Goal: Information Seeking & Learning: Learn about a topic

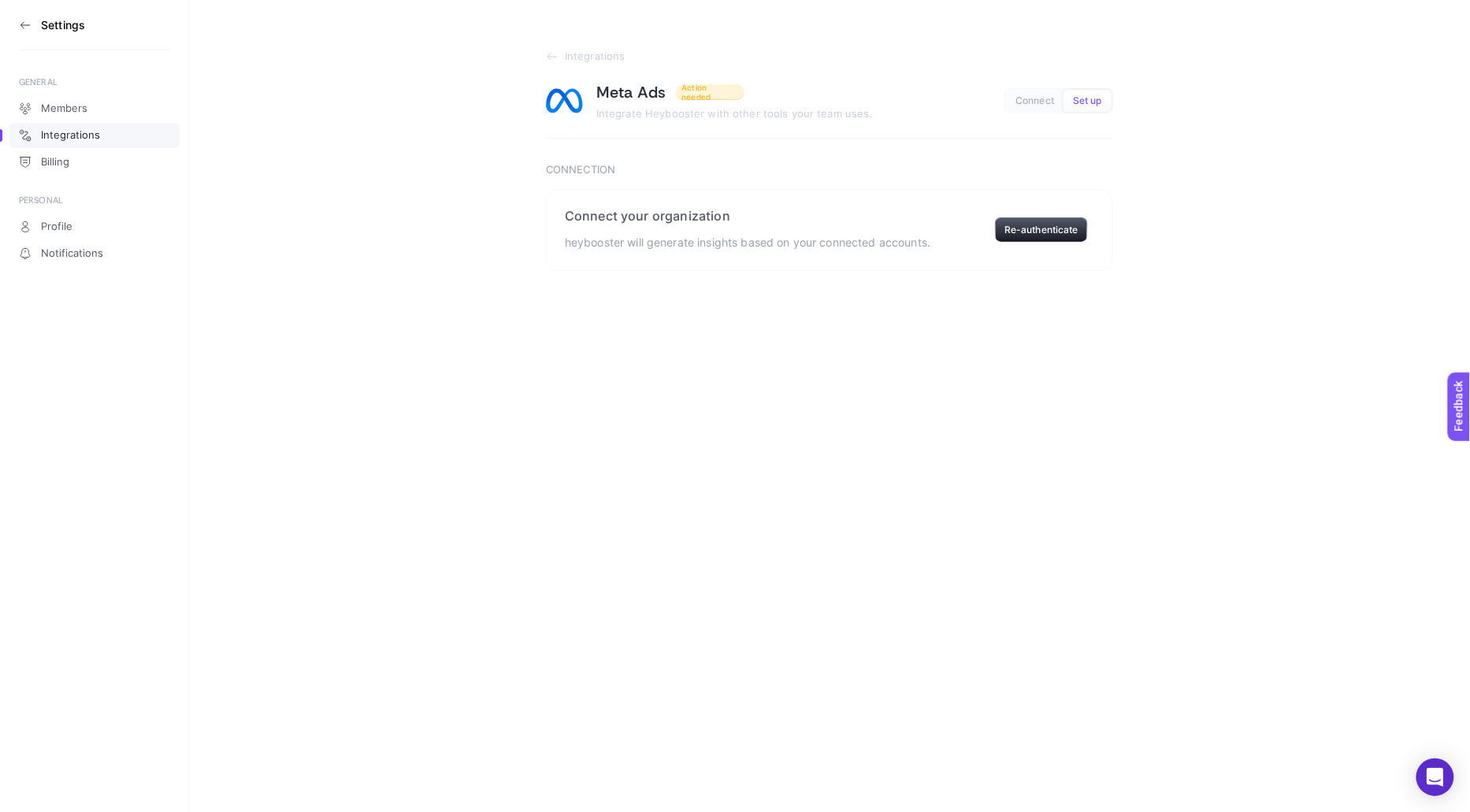
click at [44, 17] on section "Settings" at bounding box center [95, 25] width 151 height 50
click at [22, 26] on icon at bounding box center [22, 25] width 3 height 6
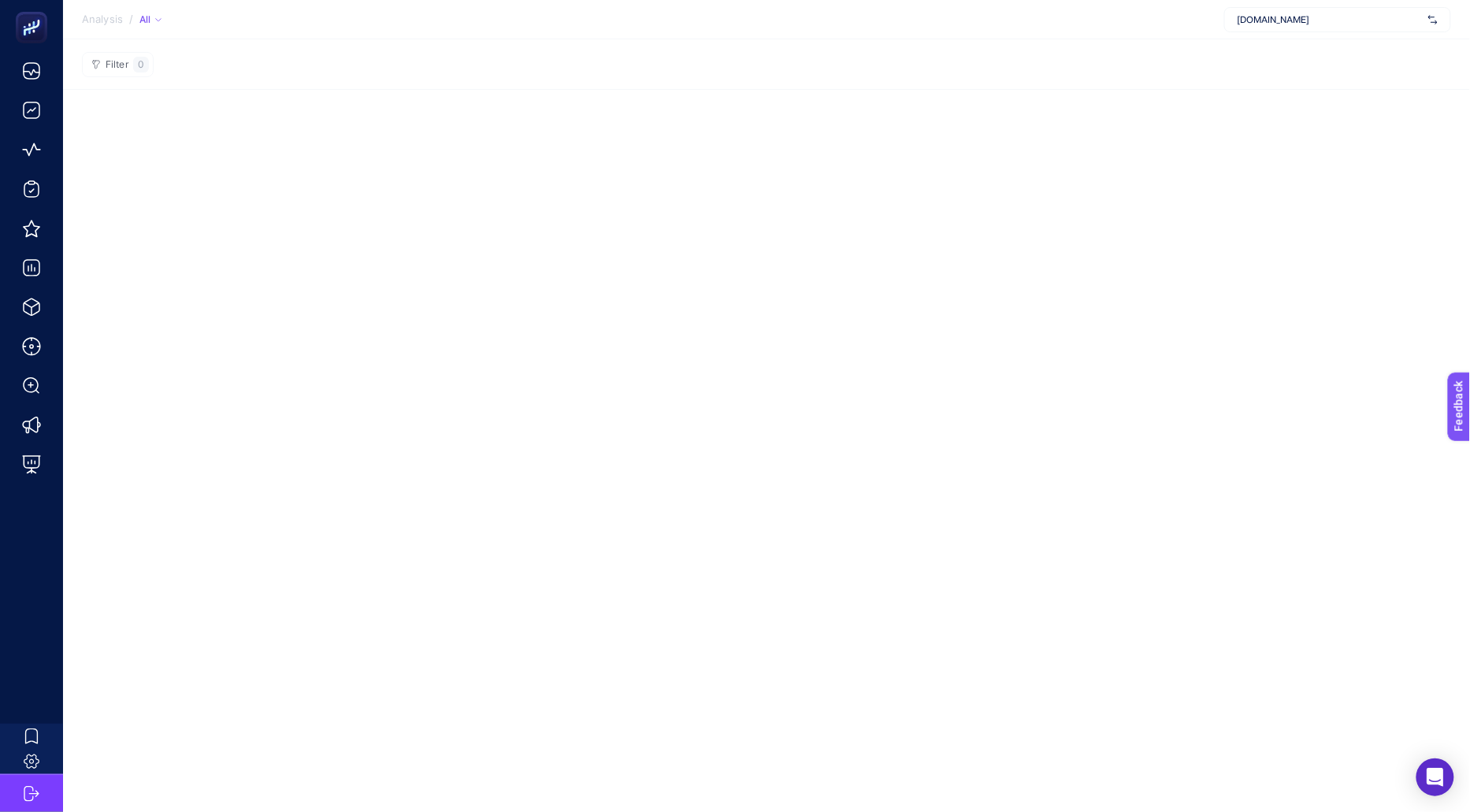
click at [1333, 19] on span "[DOMAIN_NAME]" at bounding box center [1329, 20] width 184 height 13
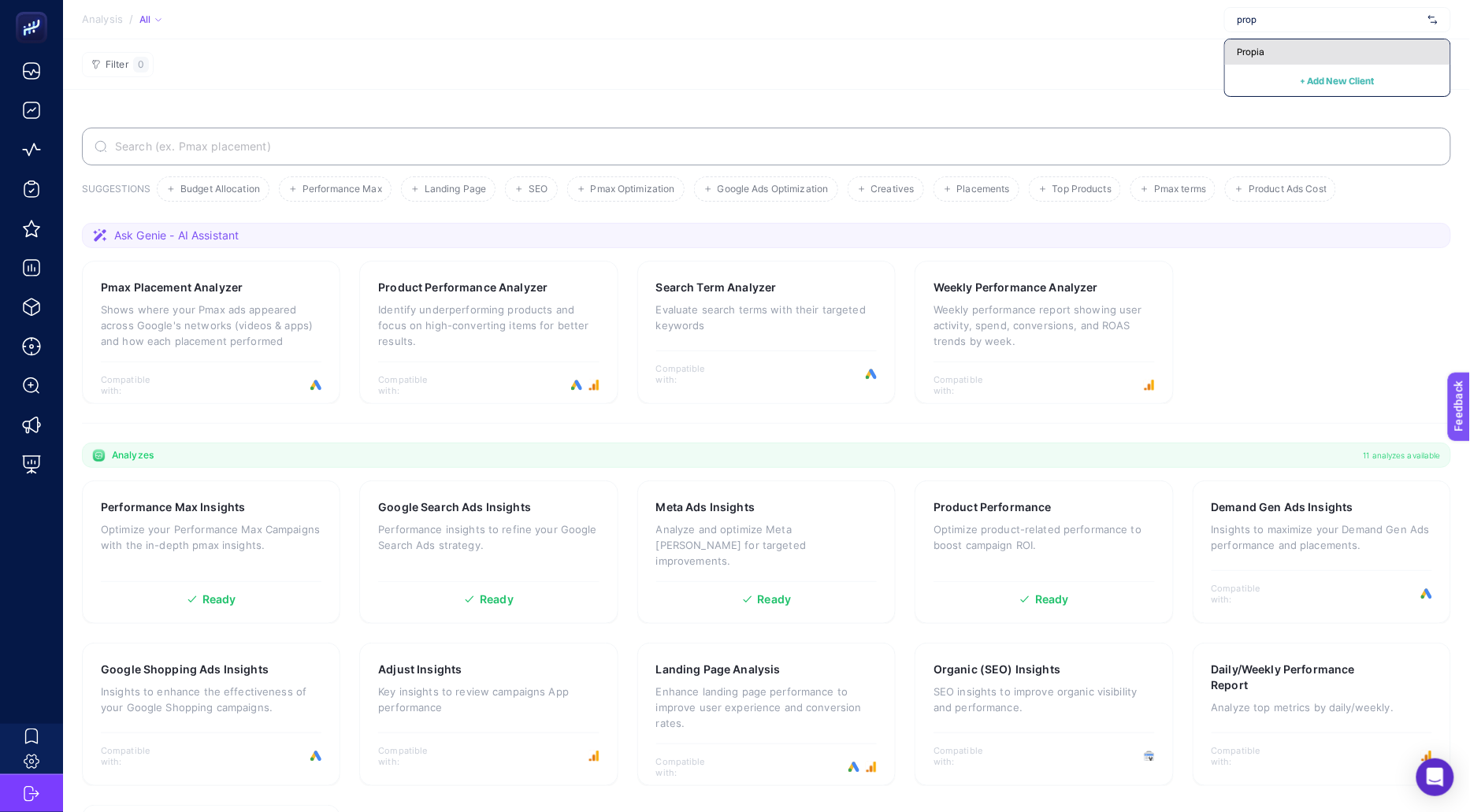
type input "prop"
click at [1333, 51] on div "Propia" at bounding box center [1337, 52] width 225 height 25
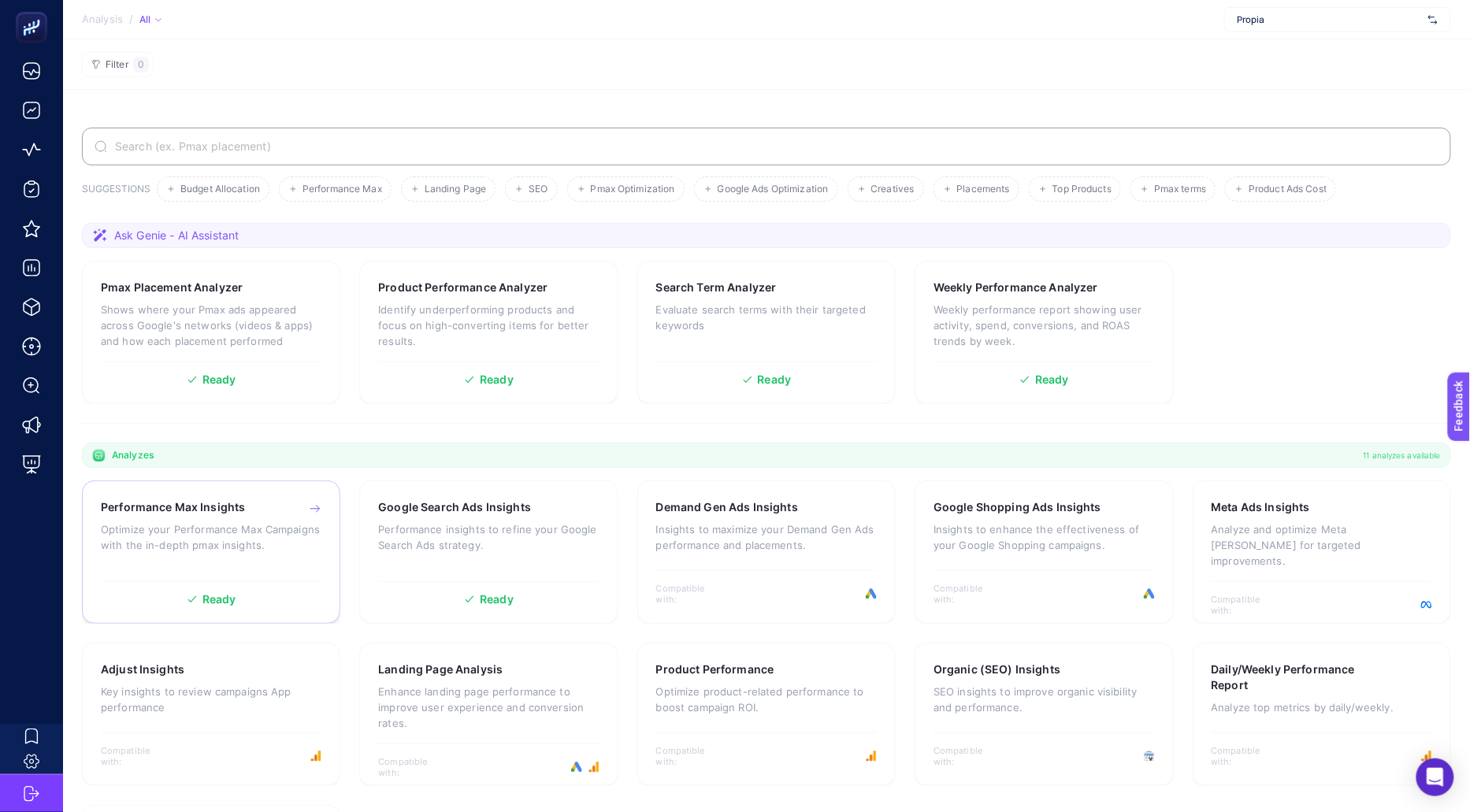
click at [196, 543] on p "Optimize your Performance Max Campaigns with the in-depth pmax insights." at bounding box center [211, 537] width 221 height 32
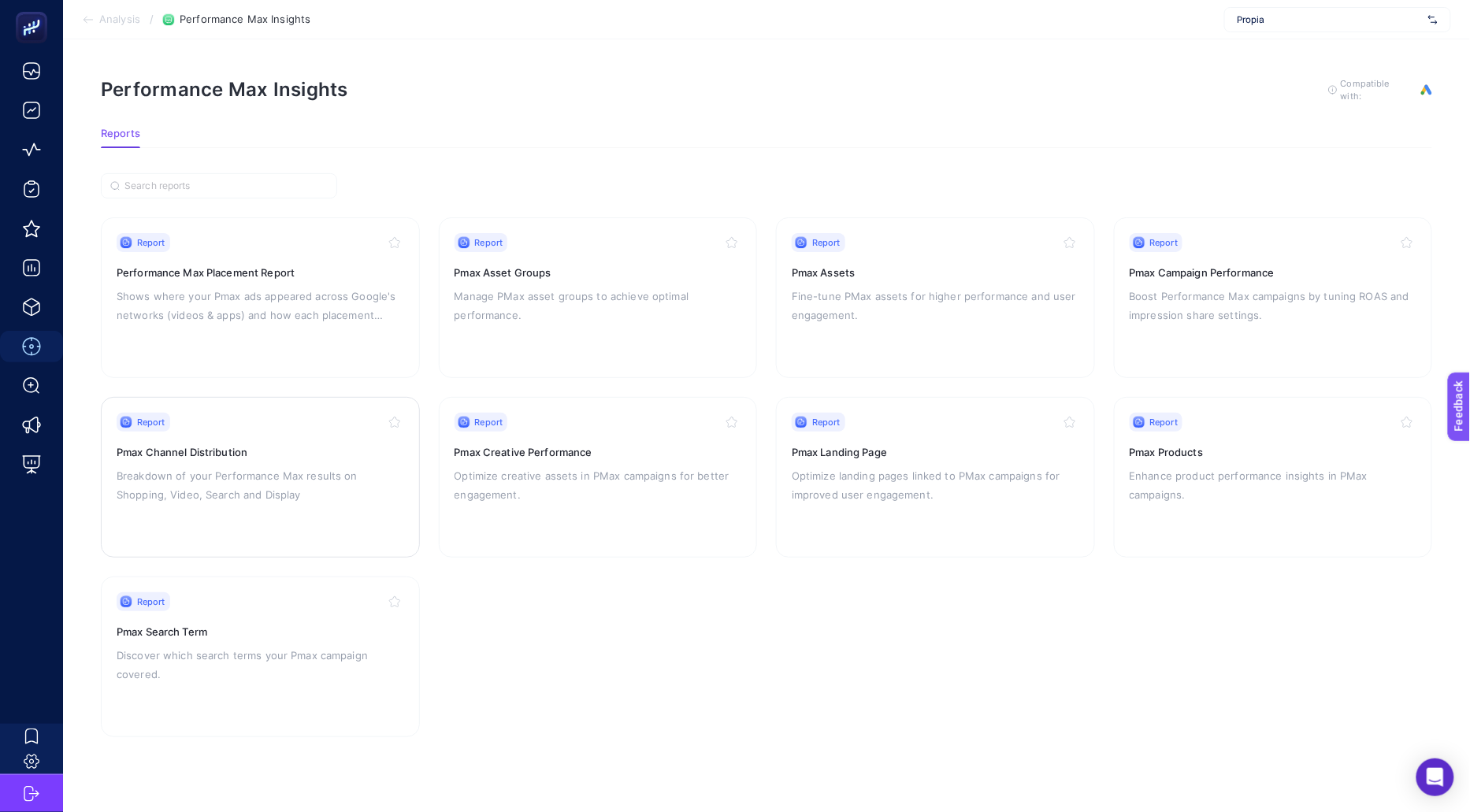
click at [265, 493] on p "Breakdown of your Performance Max results on Shopping, Video, Search and Display" at bounding box center [260, 485] width 287 height 37
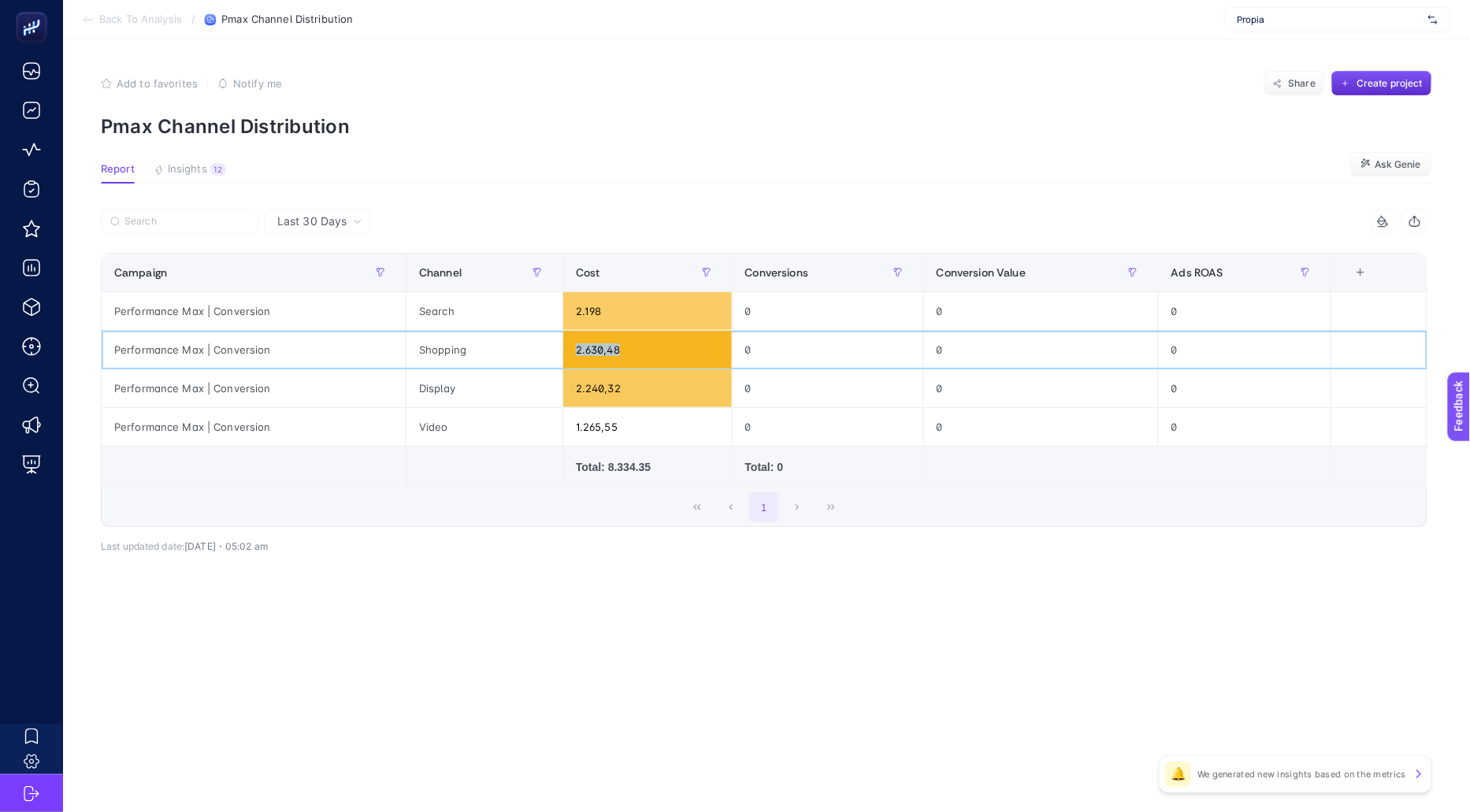
drag, startPoint x: 565, startPoint y: 343, endPoint x: 644, endPoint y: 344, distance: 79.0
click at [644, 344] on div "2.630,48" at bounding box center [647, 349] width 169 height 37
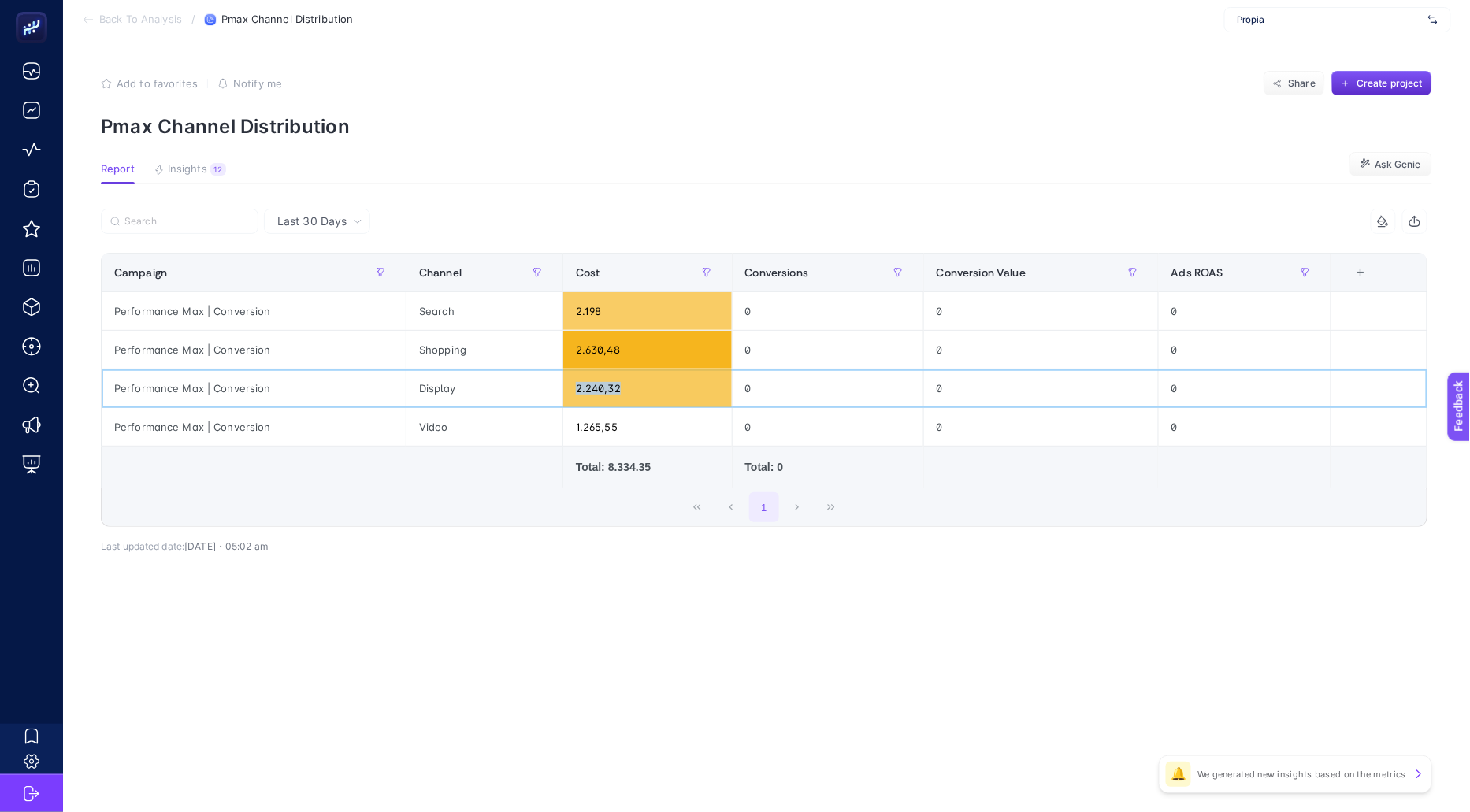
drag, startPoint x: 655, startPoint y: 393, endPoint x: 544, endPoint y: 393, distance: 111.0
click at [544, 393] on tr "Performance Max | Conversion Display 2.240,32 0 0 0" at bounding box center [764, 388] width 1326 height 38
click at [544, 393] on div "Display" at bounding box center [484, 388] width 156 height 37
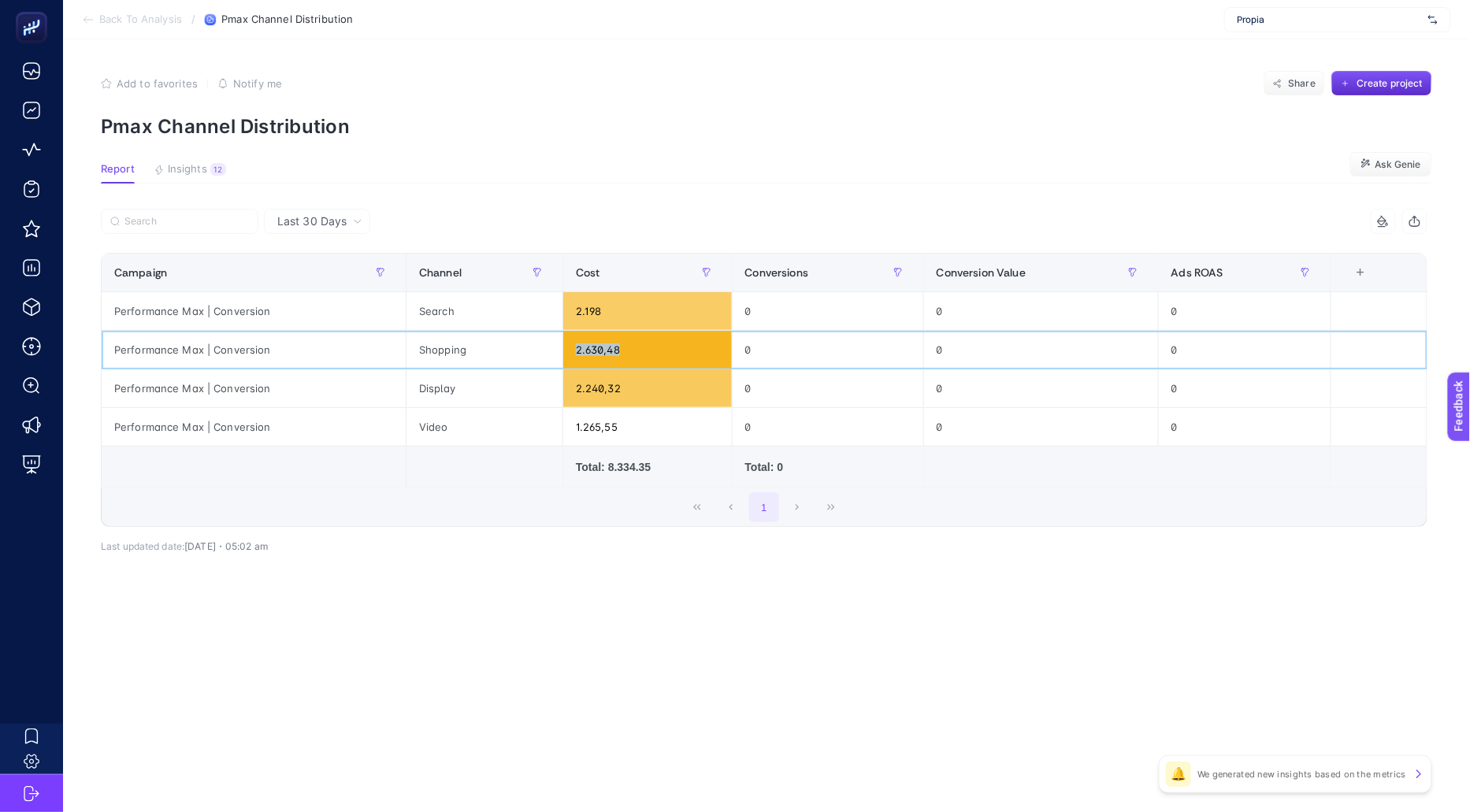
drag, startPoint x: 543, startPoint y: 354, endPoint x: 672, endPoint y: 354, distance: 129.0
click at [672, 354] on tr "Performance Max | Conversion Shopping 2.630,48 0 0 0" at bounding box center [764, 350] width 1326 height 38
click at [672, 354] on div "2.630,48" at bounding box center [647, 349] width 169 height 37
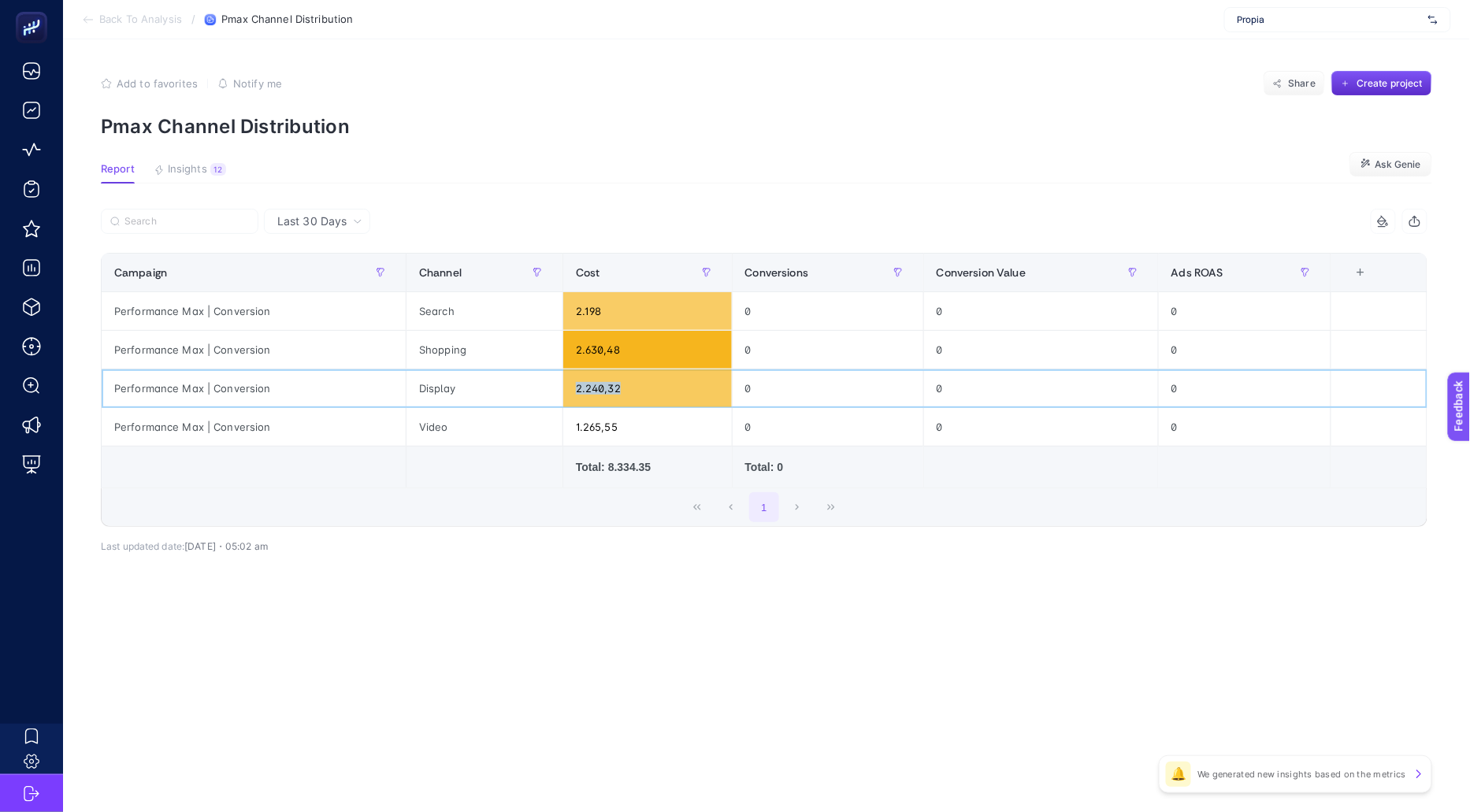
drag, startPoint x: 669, startPoint y: 390, endPoint x: 535, endPoint y: 387, distance: 134.0
click at [535, 387] on tr "Performance Max | Conversion Display 2.240,32 0 0 0" at bounding box center [764, 388] width 1326 height 38
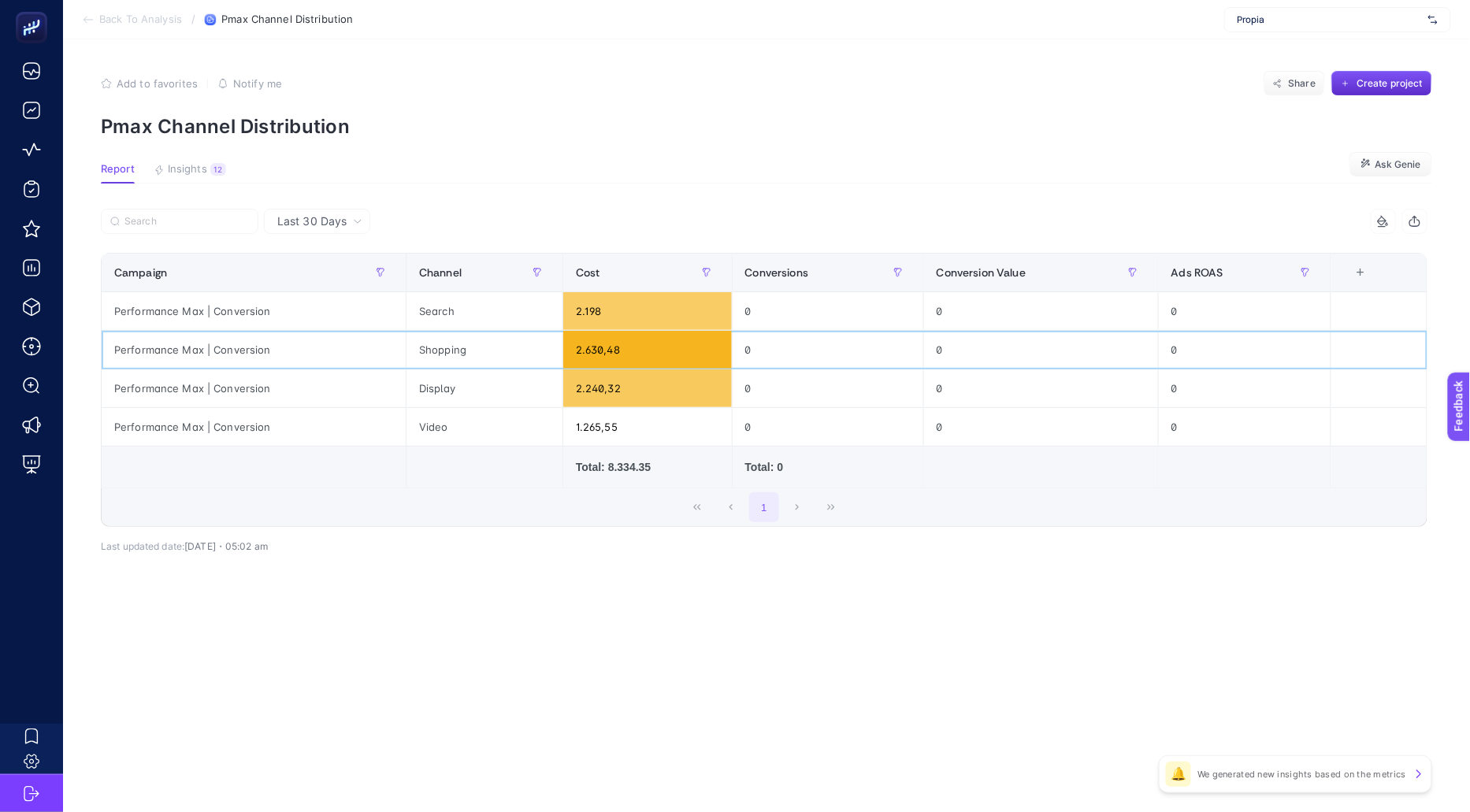
click at [554, 355] on div "Shopping" at bounding box center [484, 349] width 156 height 37
drag, startPoint x: 575, startPoint y: 353, endPoint x: 700, endPoint y: 349, distance: 125.1
click at [700, 349] on tr "Performance Max | Conversion Shopping 2.630,48 0 0 0" at bounding box center [764, 350] width 1326 height 38
click at [693, 377] on div "2.240,32" at bounding box center [647, 388] width 169 height 37
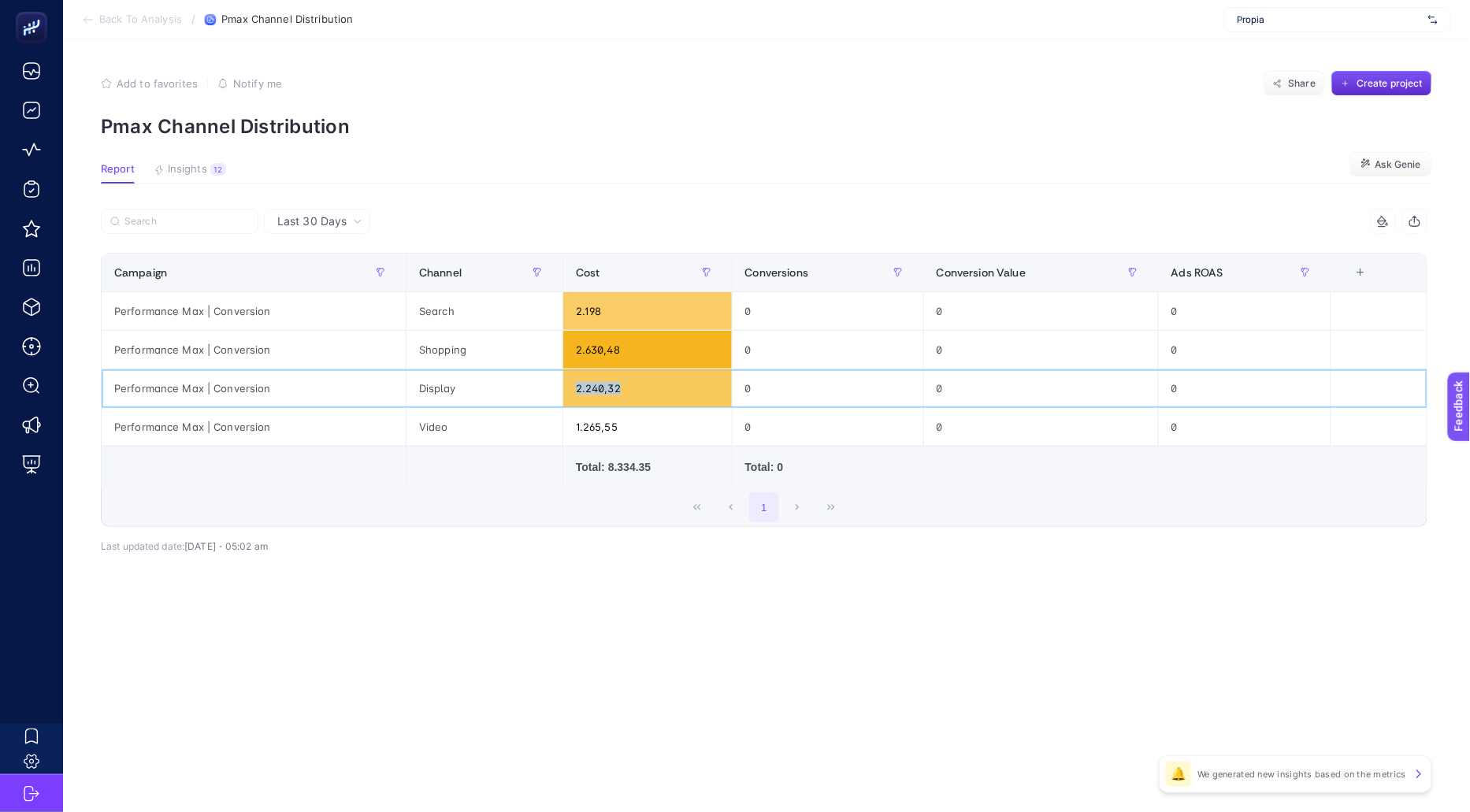
drag, startPoint x: 584, startPoint y: 381, endPoint x: 520, endPoint y: 381, distance: 64.0
click at [519, 381] on tr "Performance Max | Conversion Display 2.240,32 0 0 0" at bounding box center [764, 388] width 1326 height 38
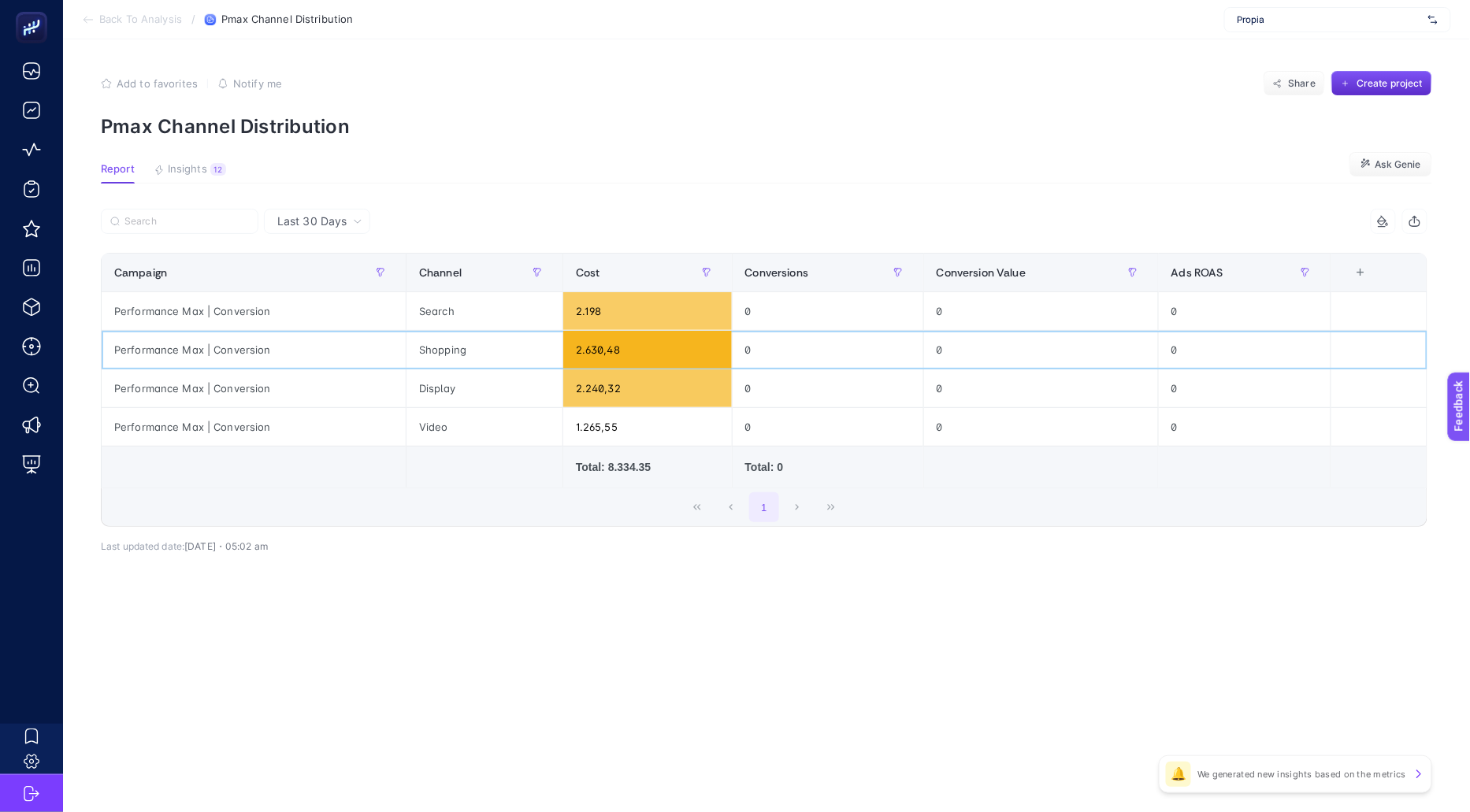
click at [582, 350] on div "2.630,48" at bounding box center [647, 349] width 169 height 37
drag, startPoint x: 567, startPoint y: 316, endPoint x: 624, endPoint y: 318, distance: 57.0
click at [624, 318] on div "2.198" at bounding box center [647, 310] width 169 height 37
drag, startPoint x: 618, startPoint y: 318, endPoint x: 547, endPoint y: 316, distance: 71.0
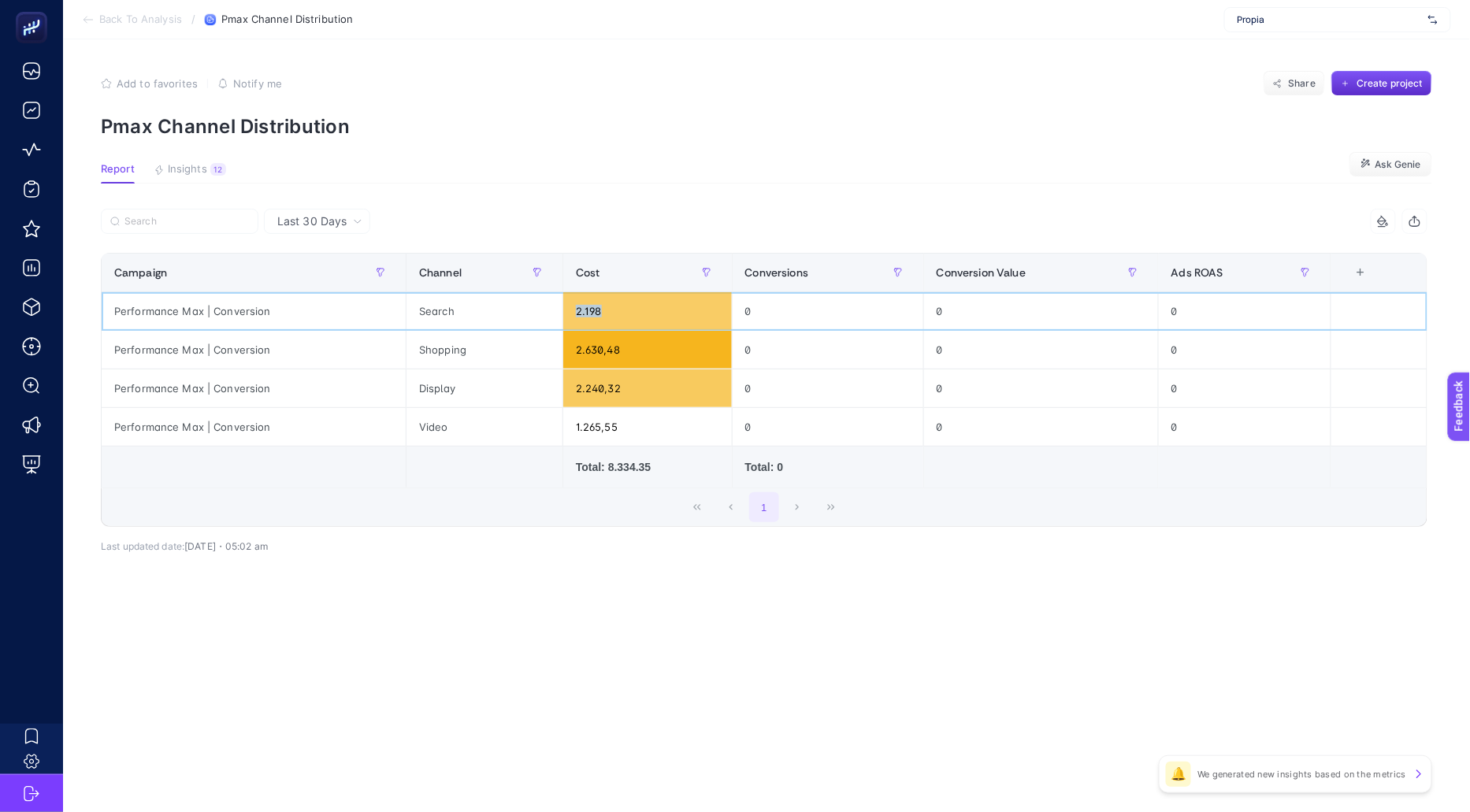
click at [547, 369] on tr "Performance Max | Conversion Search 2.198 0 0 0" at bounding box center [764, 388] width 1326 height 38
click at [589, 614] on div "Last 30 Days 4 items selected Campaign Channel Cost Conversions Conversion Valu…" at bounding box center [764, 415] width 1352 height 412
drag, startPoint x: 605, startPoint y: 353, endPoint x: 569, endPoint y: 360, distance: 36.7
click at [538, 352] on tr "Performance Max | Conversion Shopping 2.630,48 0 0 0" at bounding box center [764, 350] width 1326 height 38
click at [592, 366] on div "2.630,48" at bounding box center [647, 349] width 169 height 37
